Goal: Use online tool/utility: Use online tool/utility

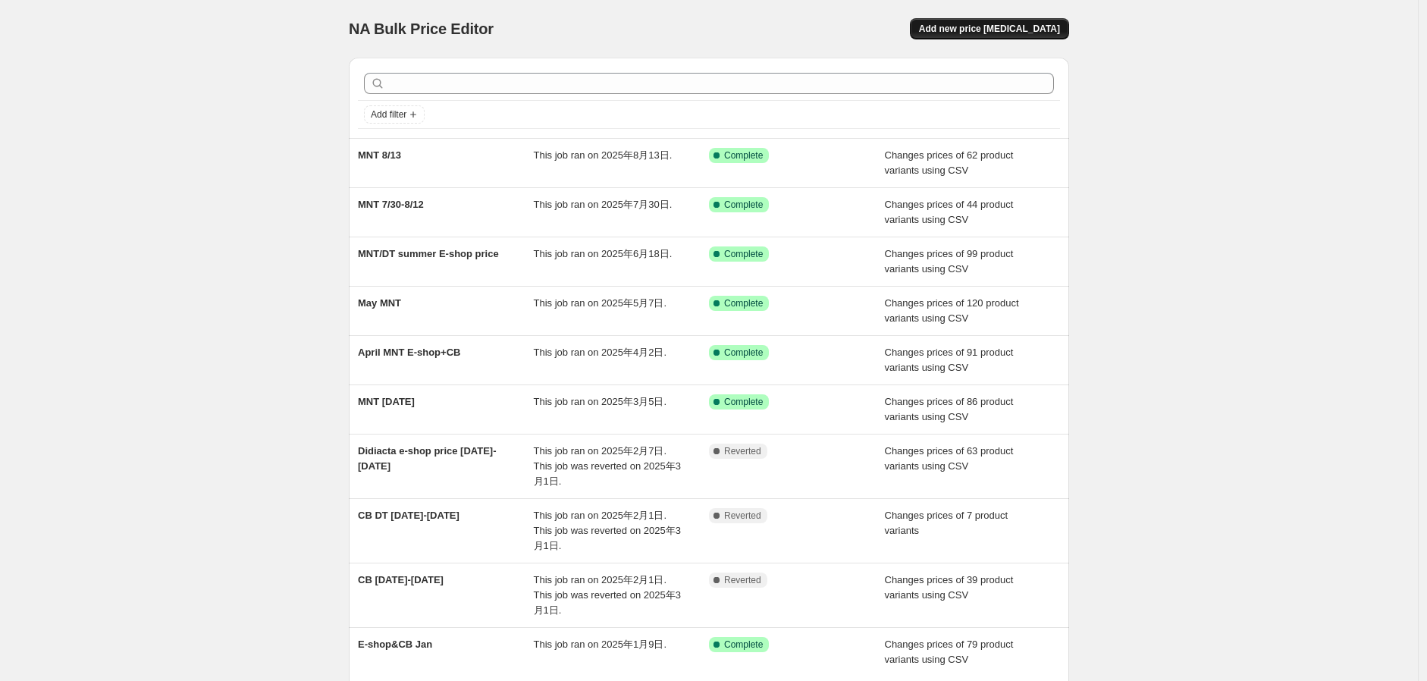
click at [983, 32] on span "Add new price change job" at bounding box center [989, 29] width 141 height 12
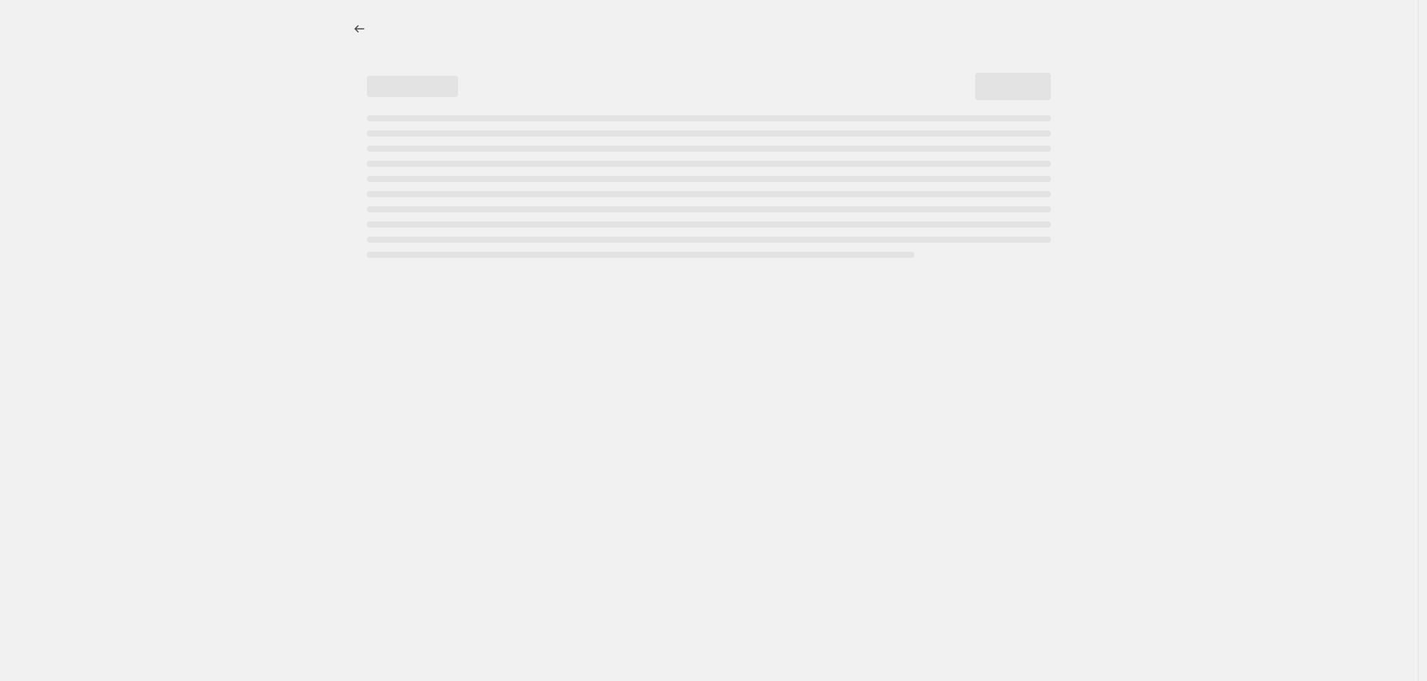
select select "percentage"
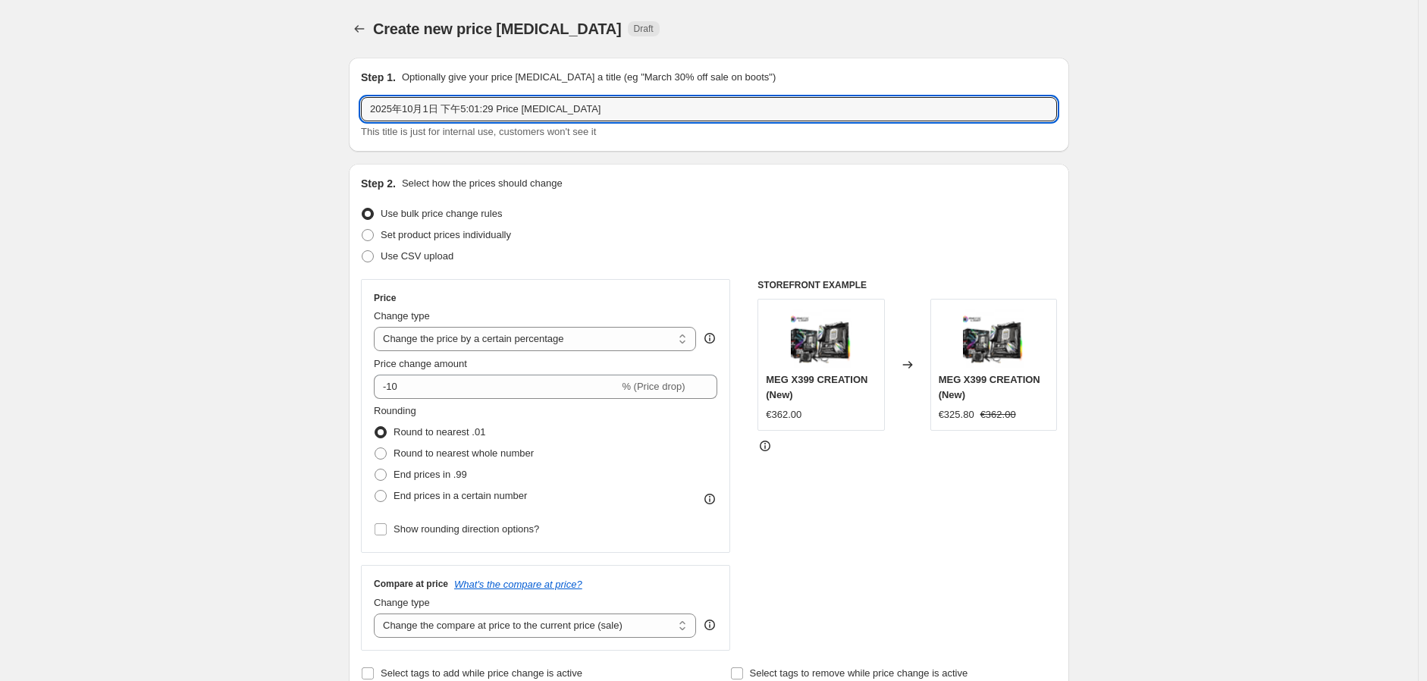
drag, startPoint x: 588, startPoint y: 105, endPoint x: 211, endPoint y: 105, distance: 377.6
type input "MNT Oct"
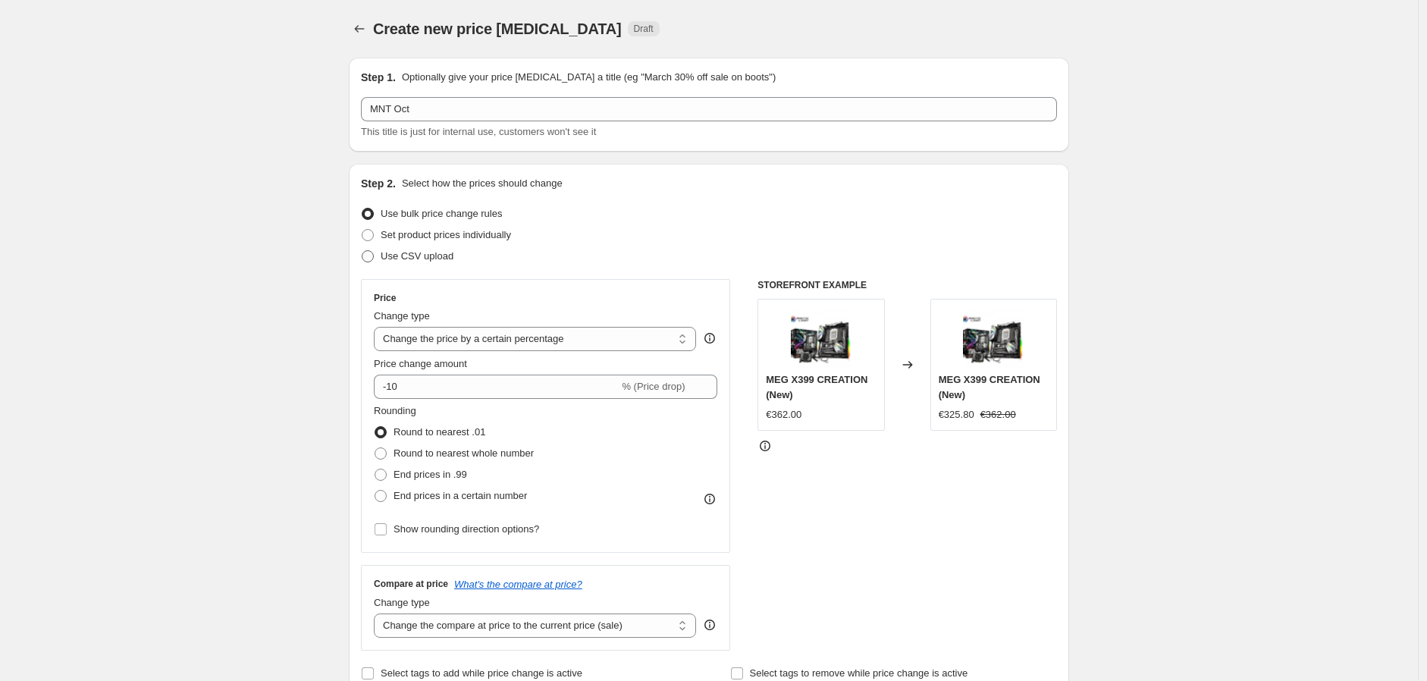
click at [443, 262] on span "Use CSV upload" at bounding box center [417, 255] width 73 height 11
click at [362, 251] on input "Use CSV upload" at bounding box center [362, 250] width 1 height 1
radio input "true"
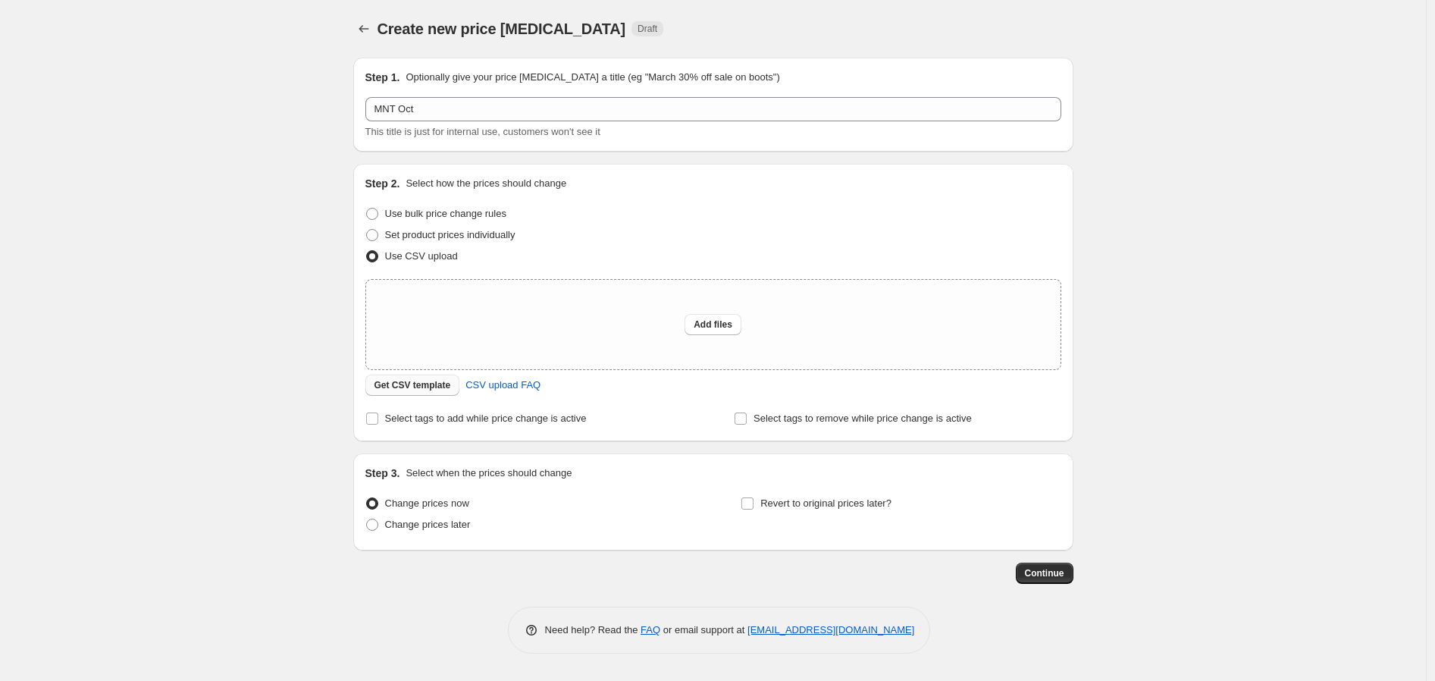
click at [437, 387] on span "Get CSV template" at bounding box center [413, 385] width 77 height 12
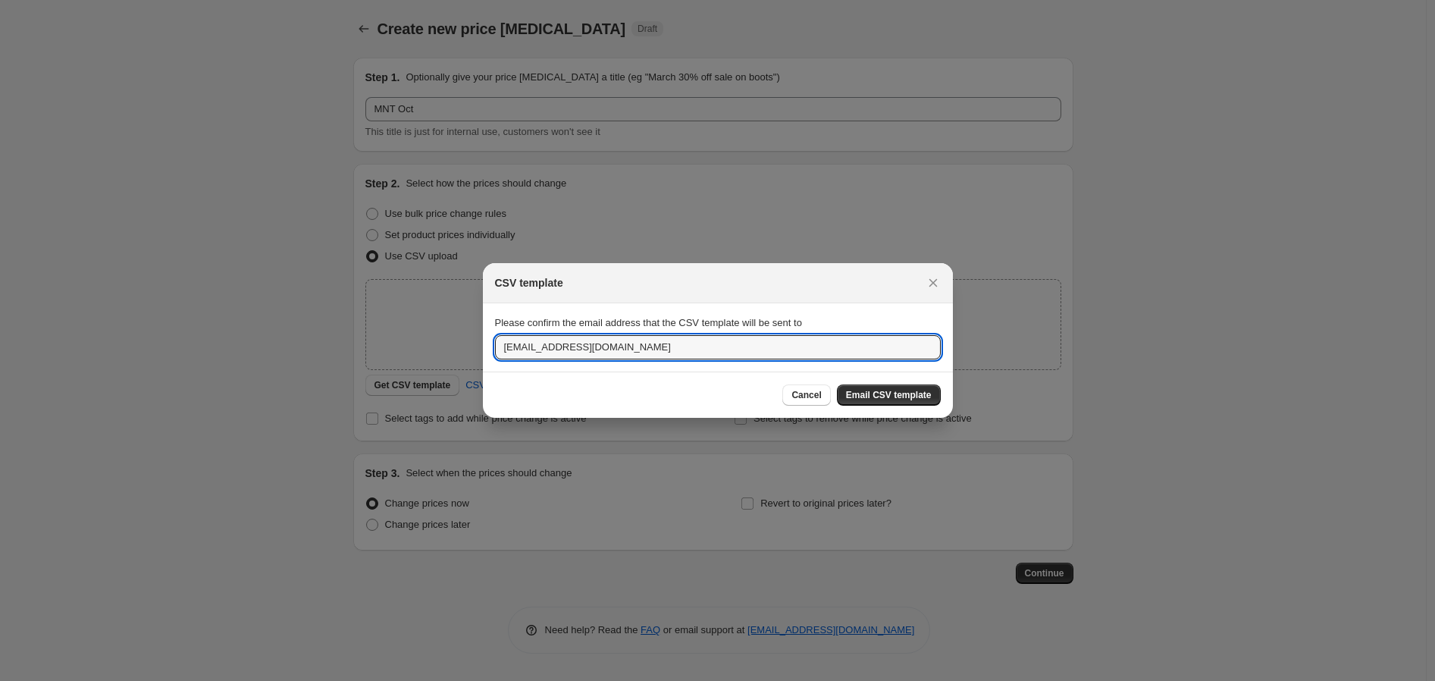
drag, startPoint x: 584, startPoint y: 343, endPoint x: 355, endPoint y: 343, distance: 229.0
click at [355, 680] on div "CSV template Please confirm the email address that the CSV template will be sen…" at bounding box center [717, 681] width 1435 height 0
type input "monicalo@msi.com"
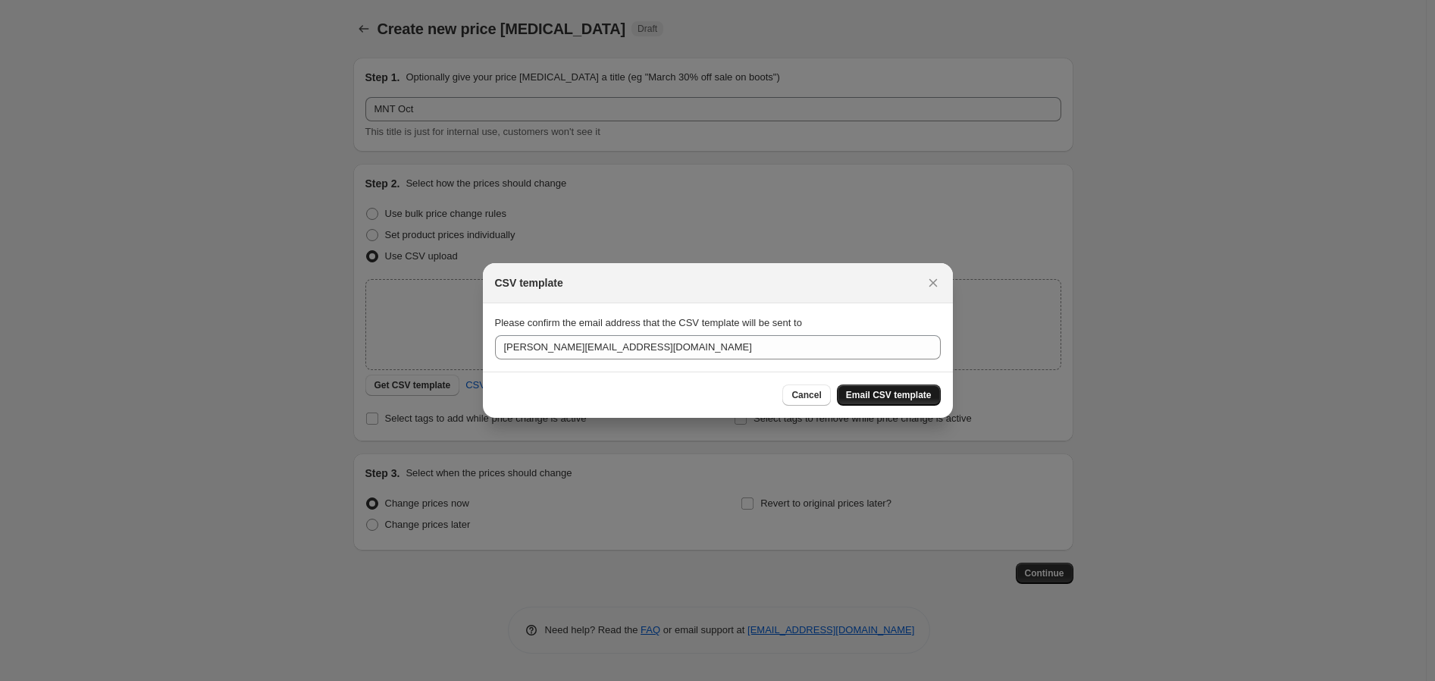
click at [896, 395] on span "Email CSV template" at bounding box center [889, 395] width 86 height 12
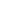
select select "percentage"
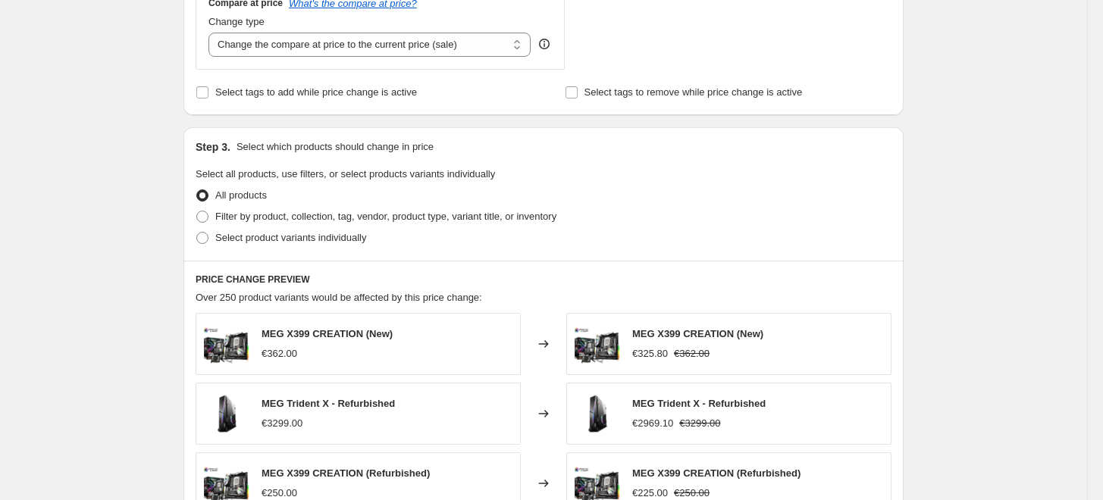
scroll to position [589, 0]
